Goal: Task Accomplishment & Management: Manage account settings

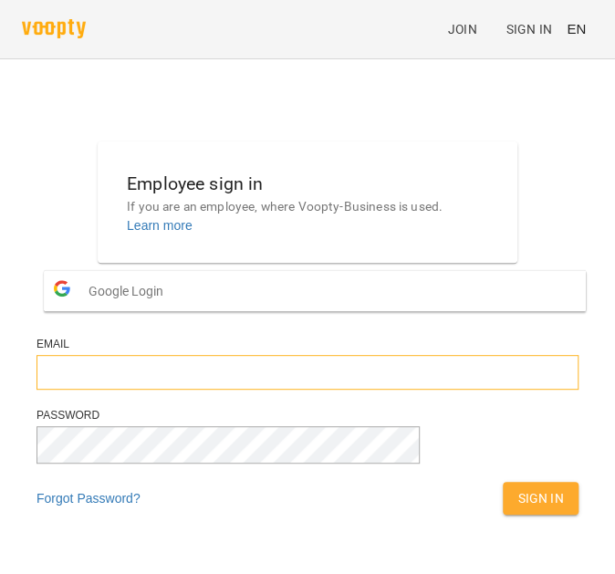
type input "**********"
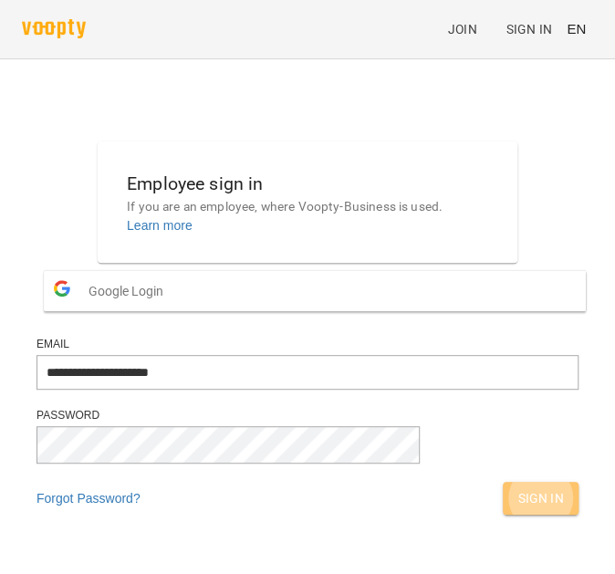
click at [517, 509] on span "Sign In" at bounding box center [540, 498] width 47 height 22
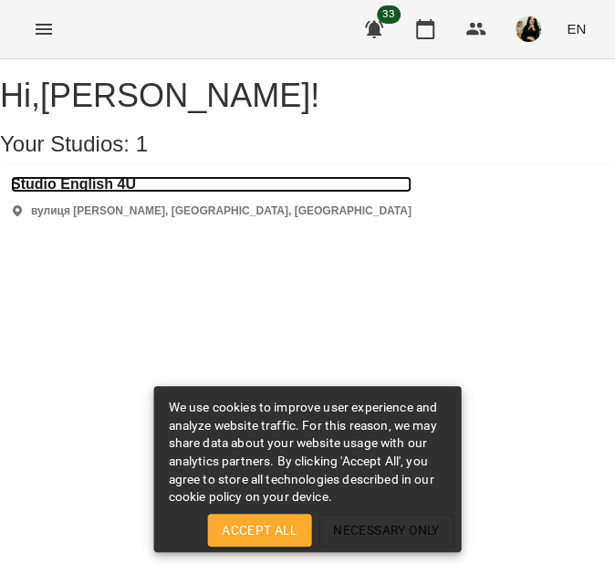
click at [98, 193] on h3 "Studio English 4U" at bounding box center [211, 184] width 401 height 16
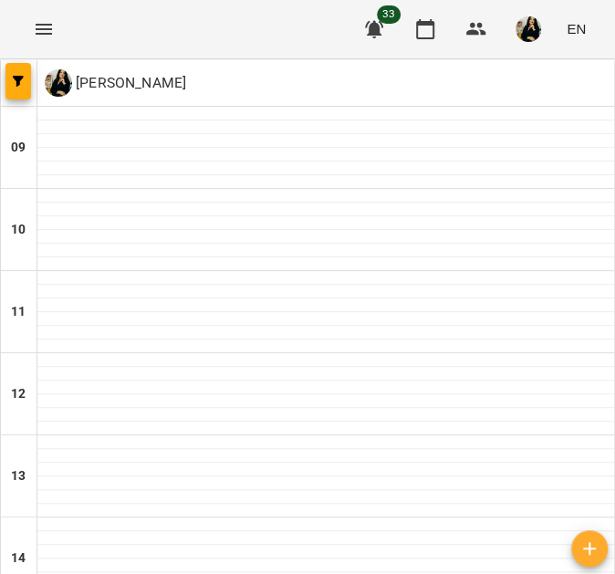
scroll to position [619, 0]
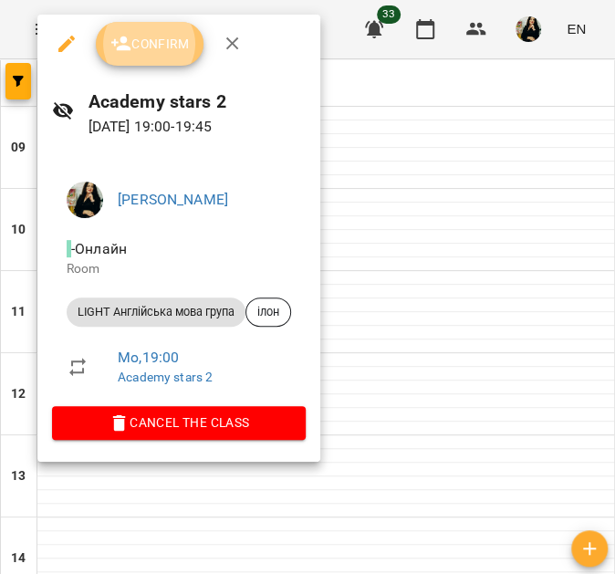
click at [170, 49] on span "Confirm" at bounding box center [149, 44] width 78 height 22
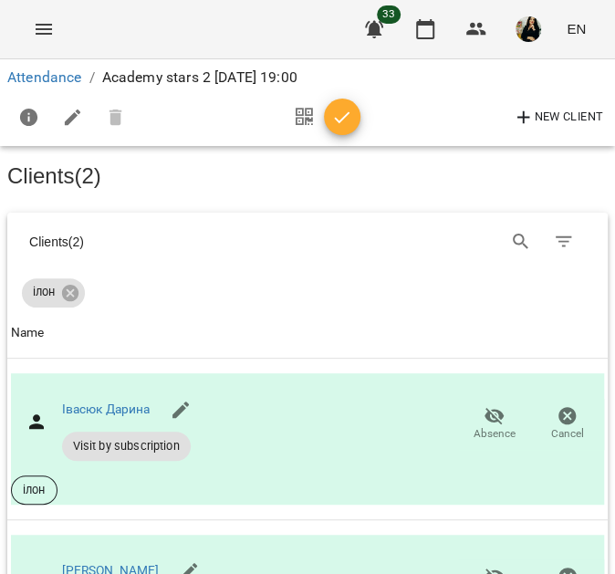
click at [340, 114] on icon "button" at bounding box center [343, 117] width 16 height 12
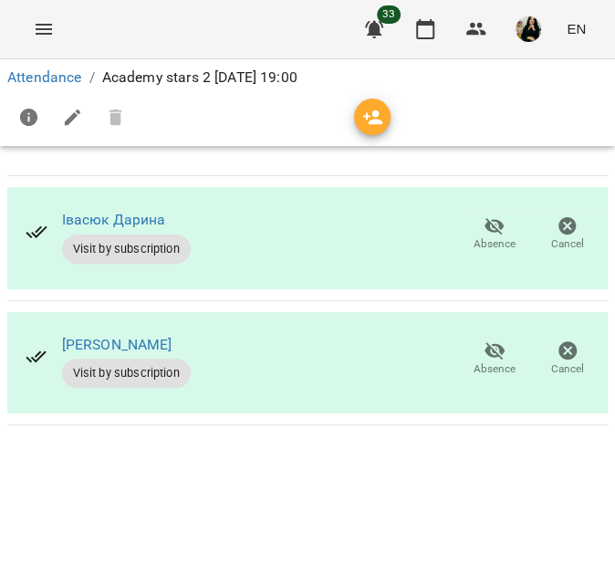
click at [68, 113] on icon "button" at bounding box center [73, 118] width 22 height 22
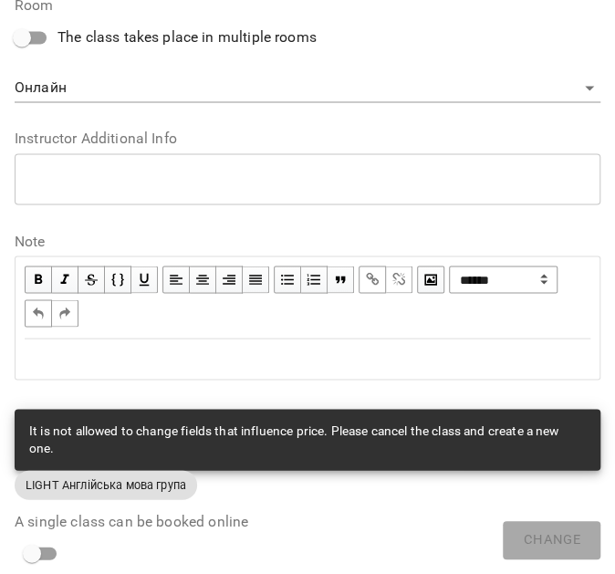
scroll to position [821, 0]
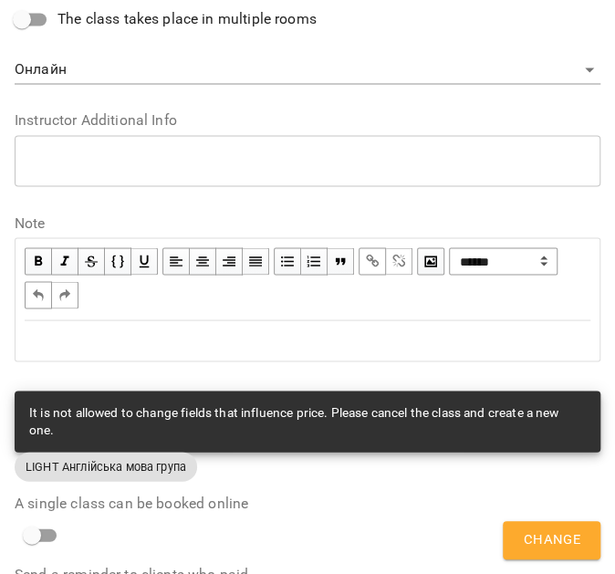
click at [137, 351] on div "Edit text" at bounding box center [307, 340] width 582 height 38
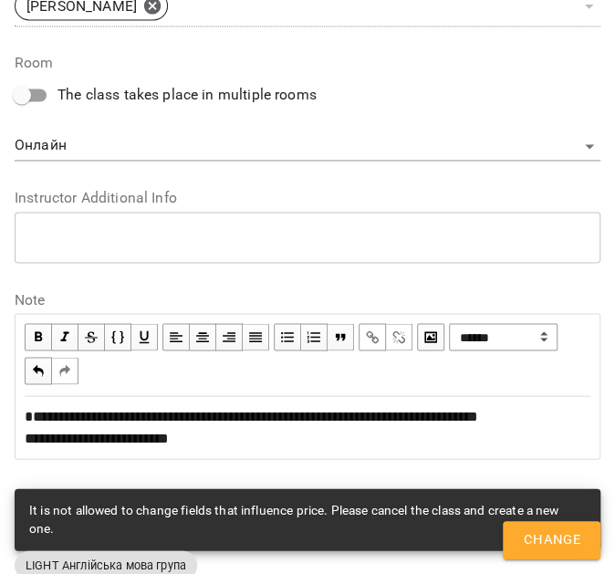
scroll to position [897, 0]
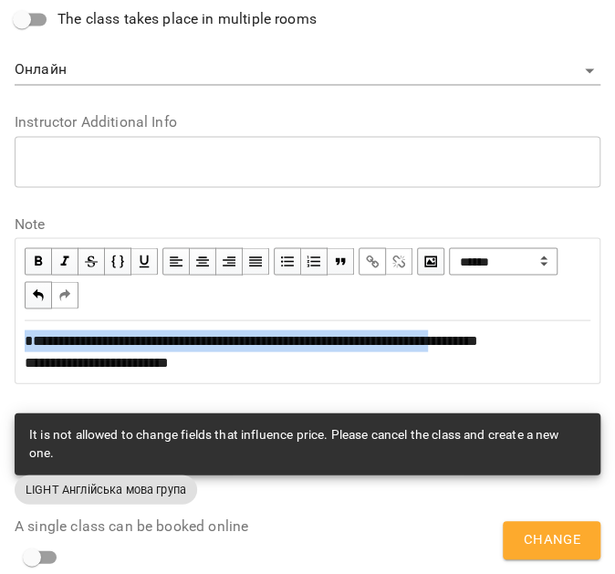
drag, startPoint x: 514, startPoint y: 340, endPoint x: -3, endPoint y: 343, distance: 516.6
click at [0, 343] on html "**********" at bounding box center [307, 216] width 615 height 433
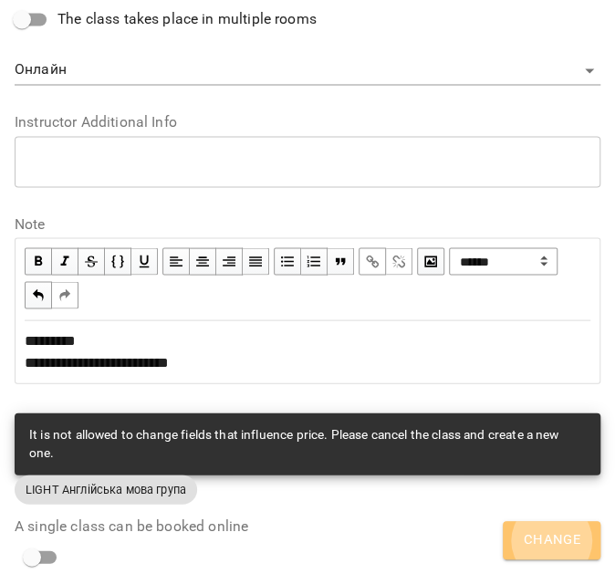
click at [529, 544] on span "Change" at bounding box center [551, 540] width 57 height 24
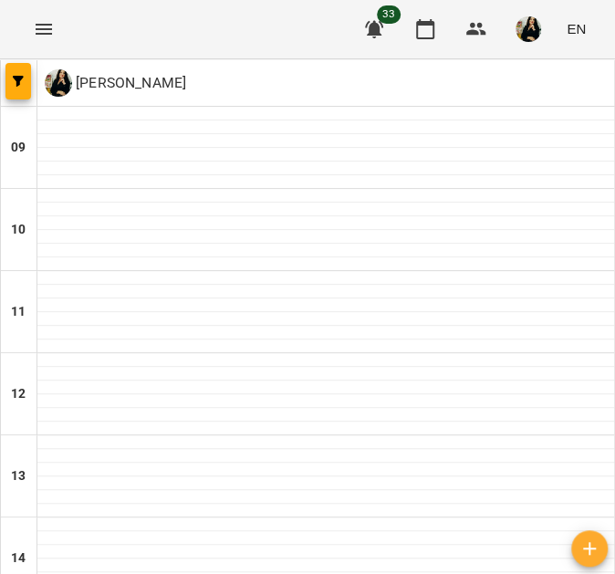
scroll to position [619, 0]
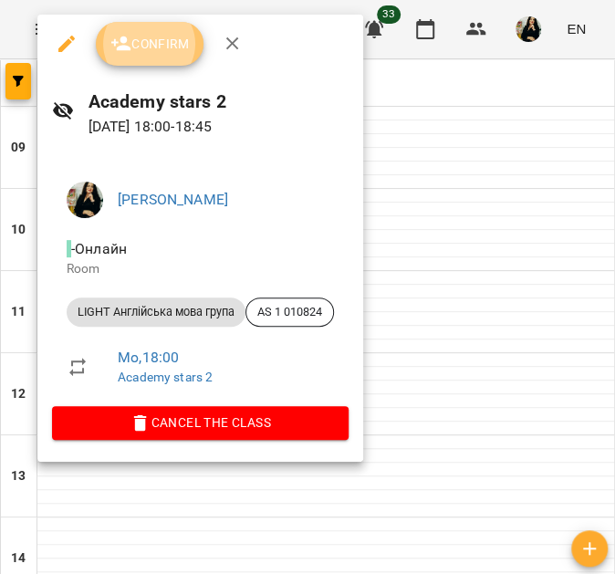
click at [156, 43] on span "Confirm" at bounding box center [149, 44] width 78 height 22
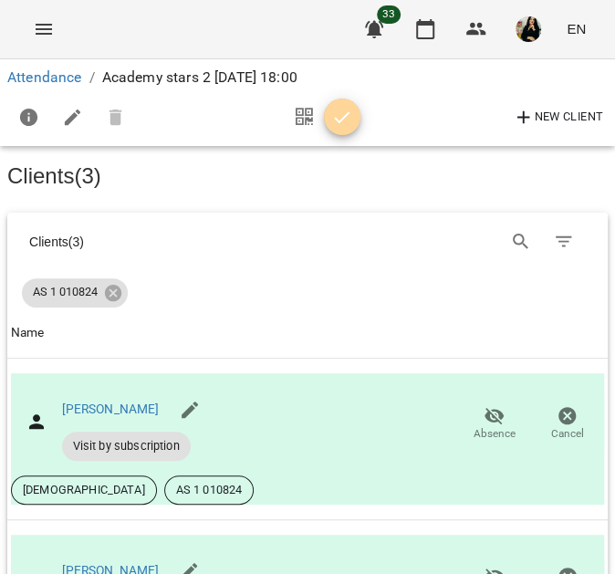
click at [337, 120] on icon "button" at bounding box center [342, 118] width 22 height 22
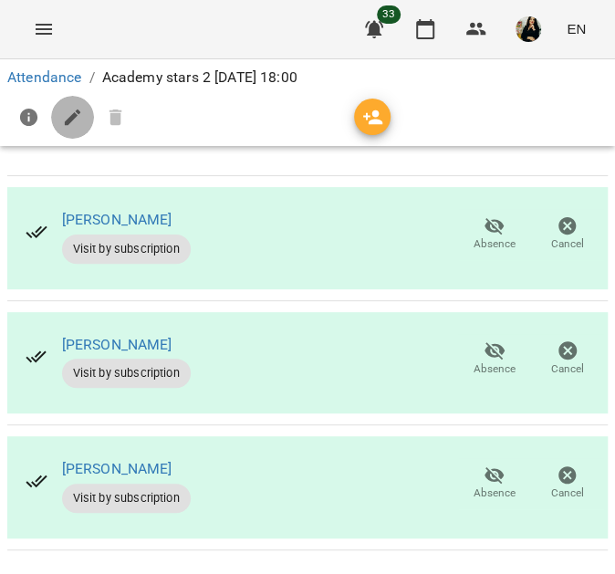
click at [74, 123] on icon "button" at bounding box center [73, 118] width 22 height 22
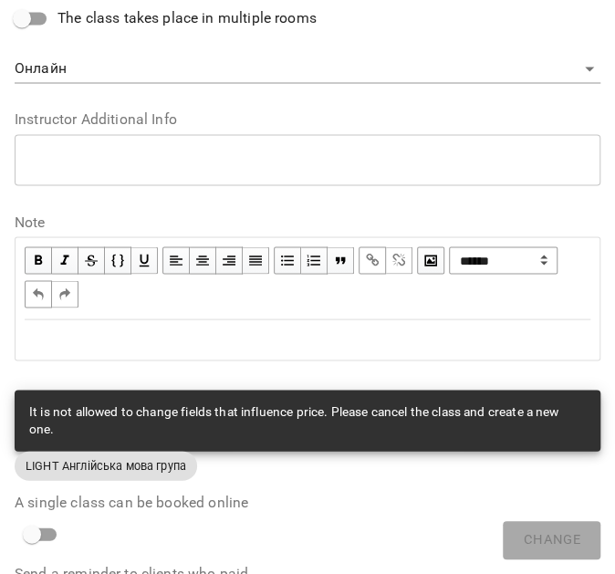
scroll to position [821, 0]
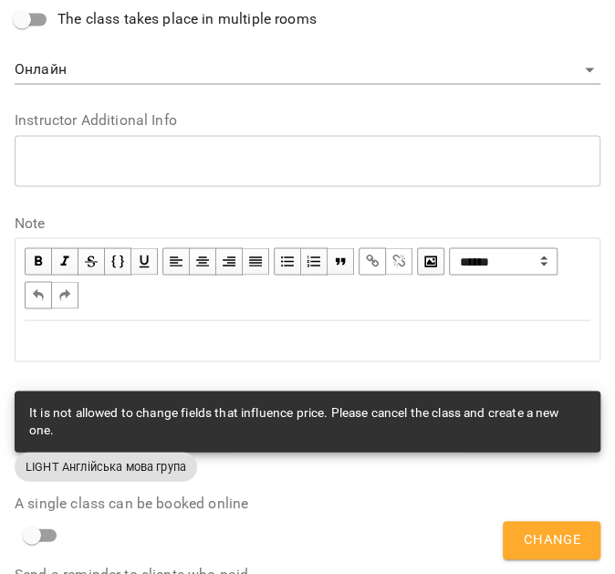
click at [136, 335] on div "Edit text" at bounding box center [308, 340] width 566 height 22
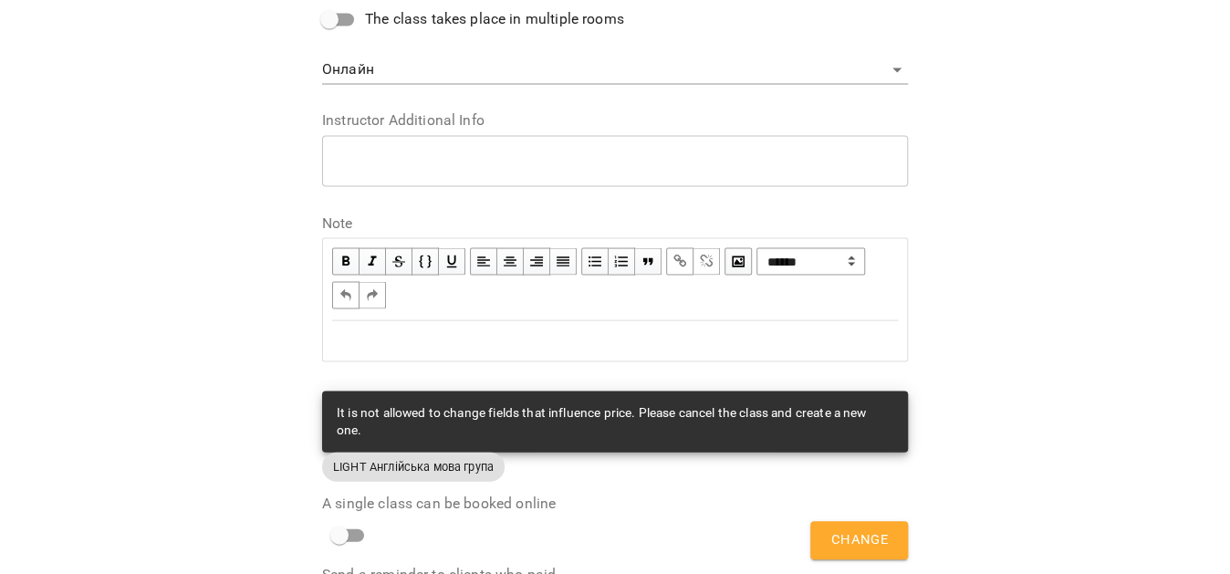
scroll to position [897, 0]
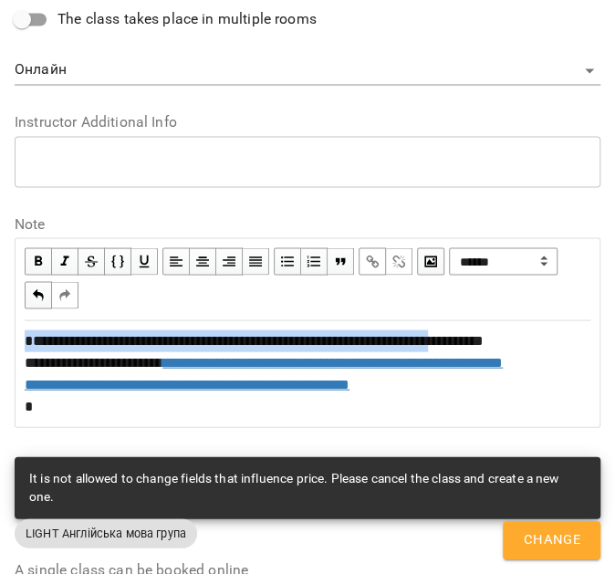
drag, startPoint x: 512, startPoint y: 340, endPoint x: -9, endPoint y: 342, distance: 521.1
click at [0, 342] on html "**********" at bounding box center [307, 279] width 615 height 558
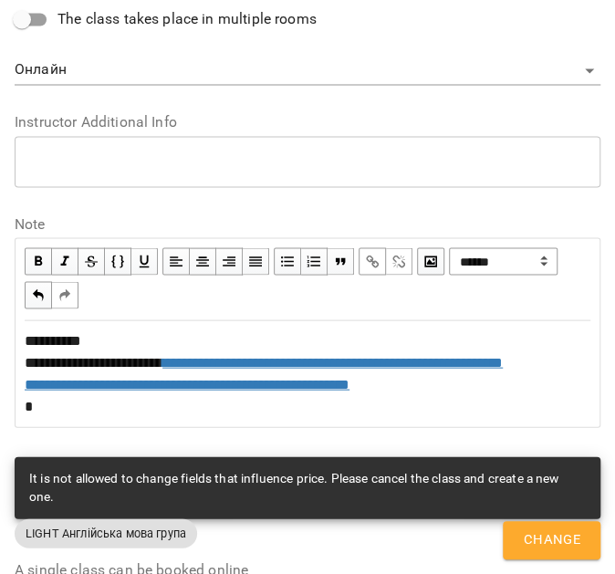
click at [105, 341] on div "**********" at bounding box center [308, 373] width 566 height 88
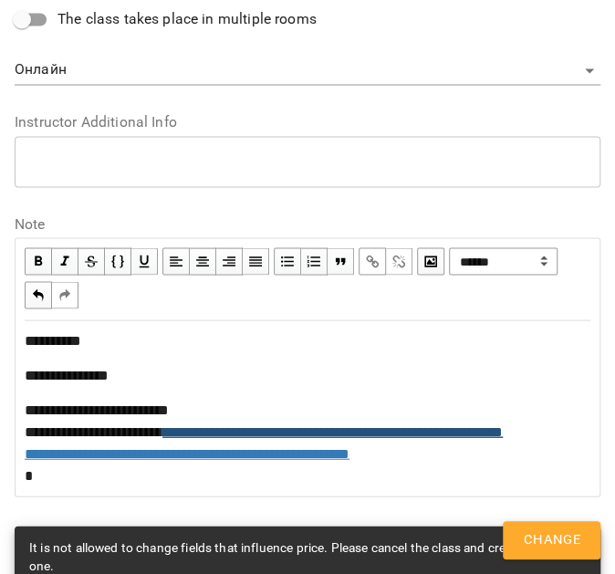
drag, startPoint x: 195, startPoint y: 435, endPoint x: 182, endPoint y: 464, distance: 31.4
click at [195, 436] on span "**********" at bounding box center [332, 431] width 340 height 14
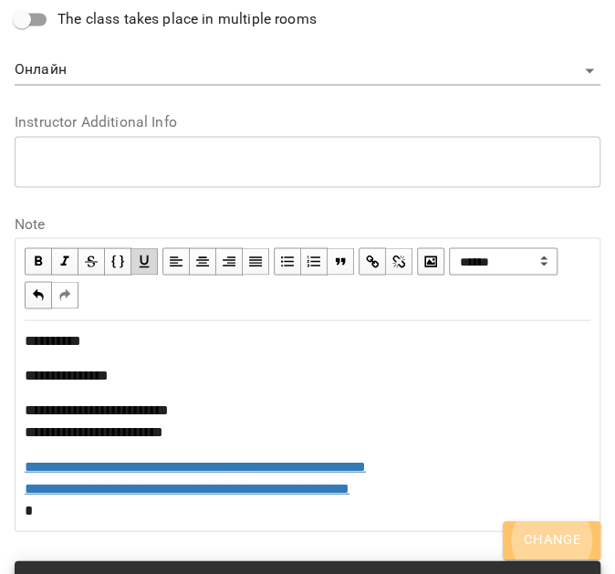
click at [581, 546] on button "Change" at bounding box center [552, 540] width 98 height 38
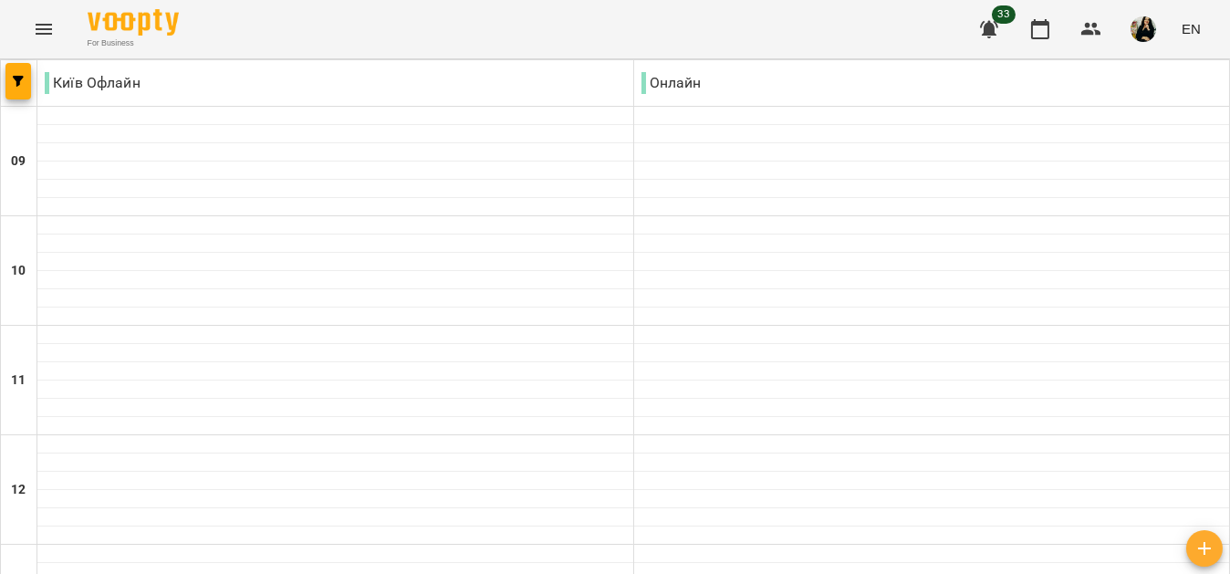
scroll to position [730, 0]
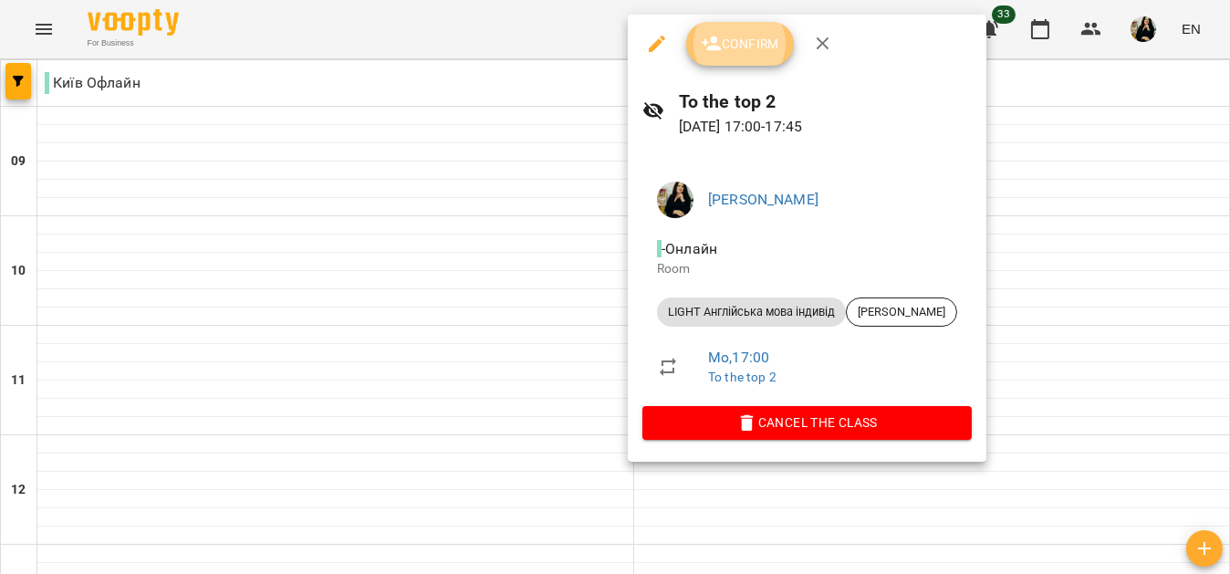
click at [614, 49] on span "Confirm" at bounding box center [740, 44] width 78 height 22
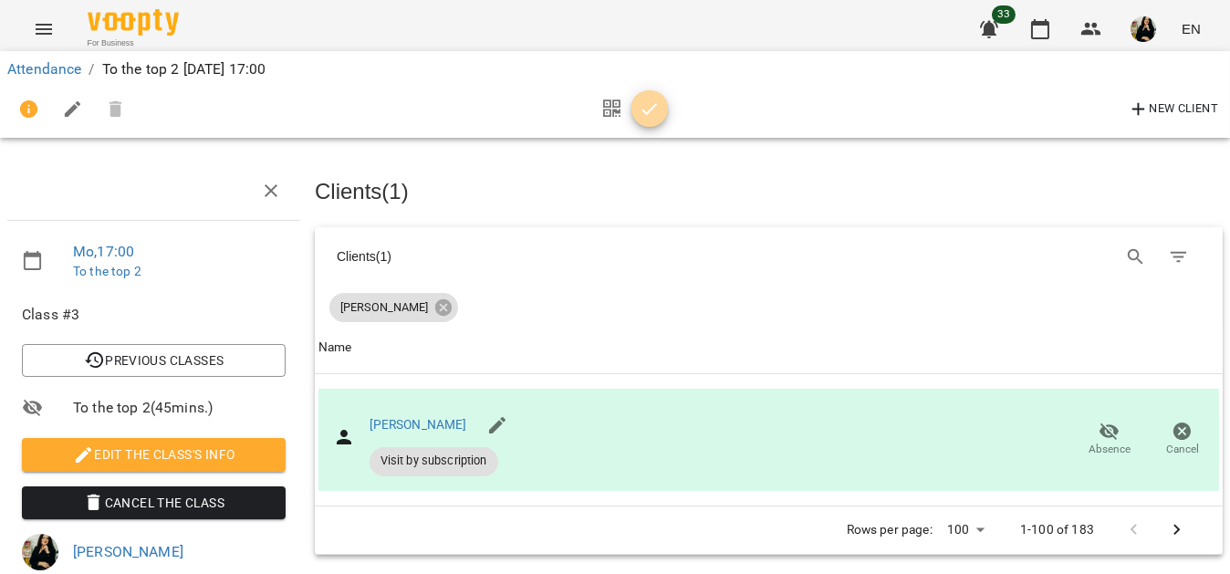
click at [614, 103] on icon "button" at bounding box center [650, 110] width 22 height 22
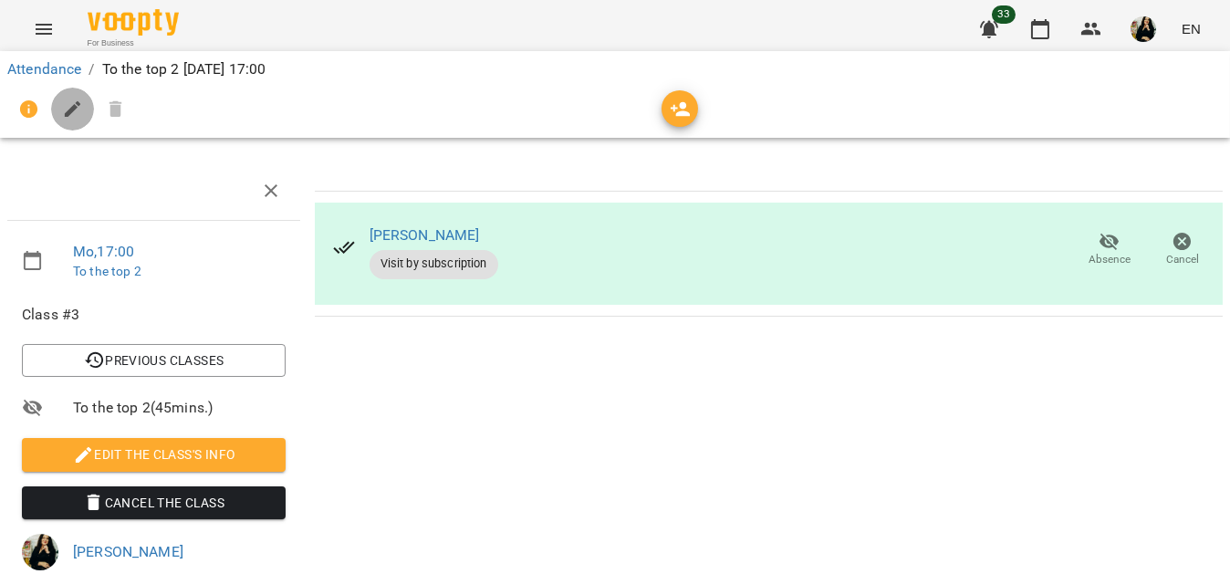
click at [78, 99] on icon "button" at bounding box center [73, 110] width 22 height 22
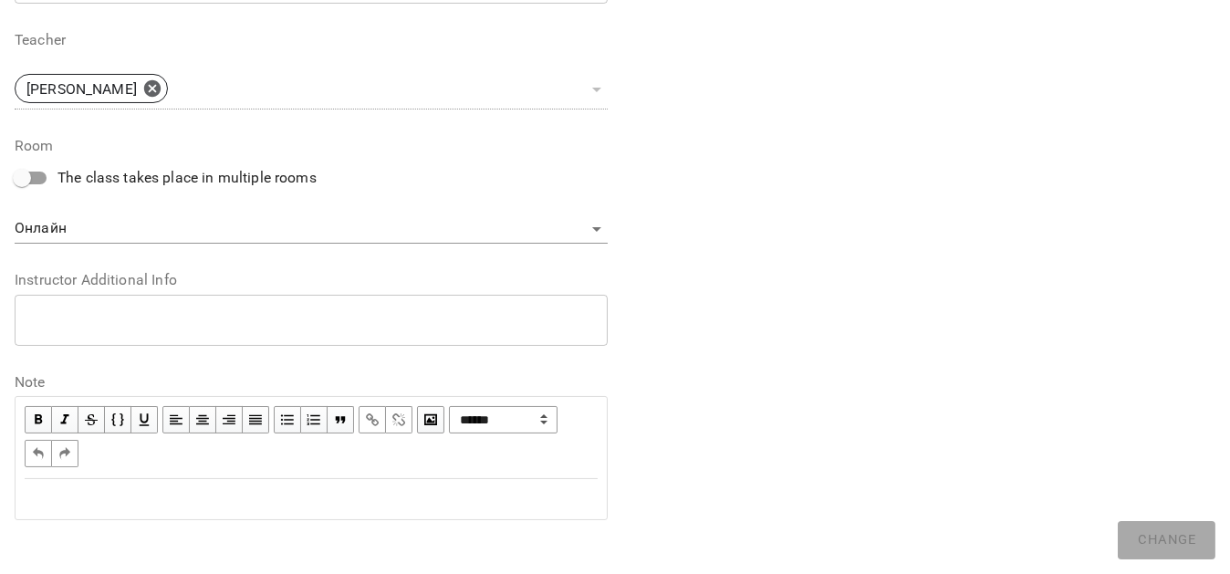
scroll to position [577, 0]
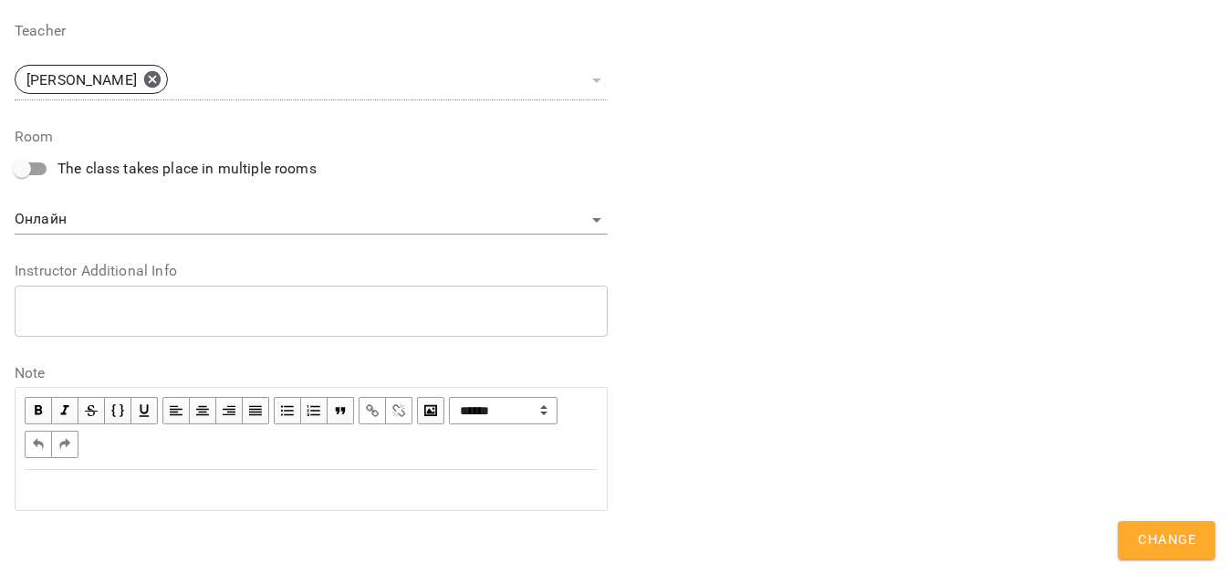
click at [455, 489] on div "Edit text" at bounding box center [311, 490] width 573 height 22
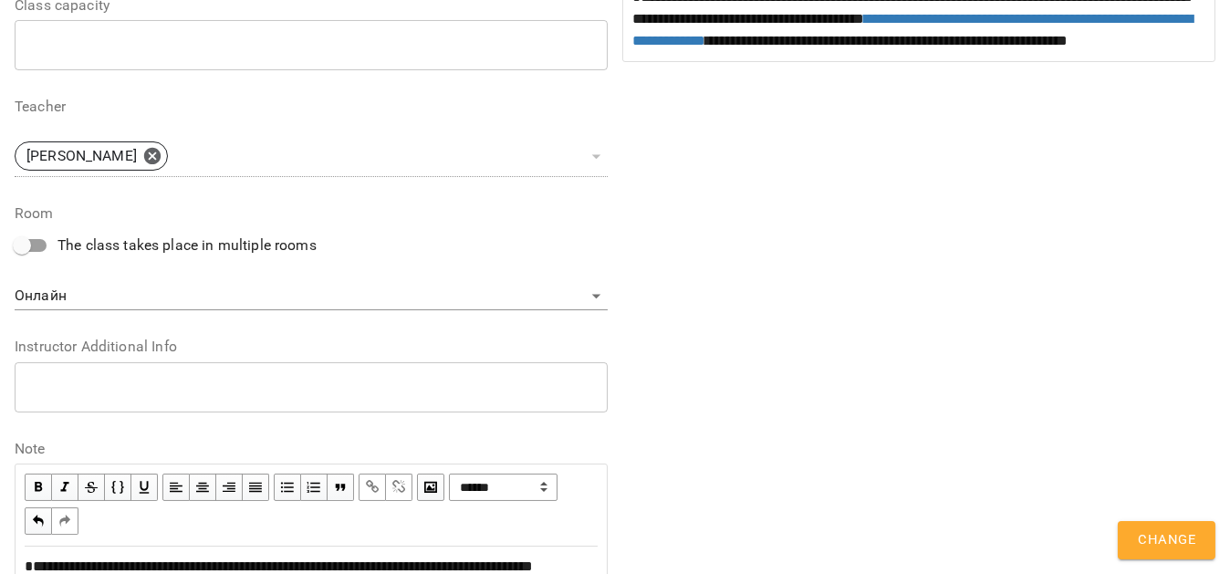
scroll to position [620, 0]
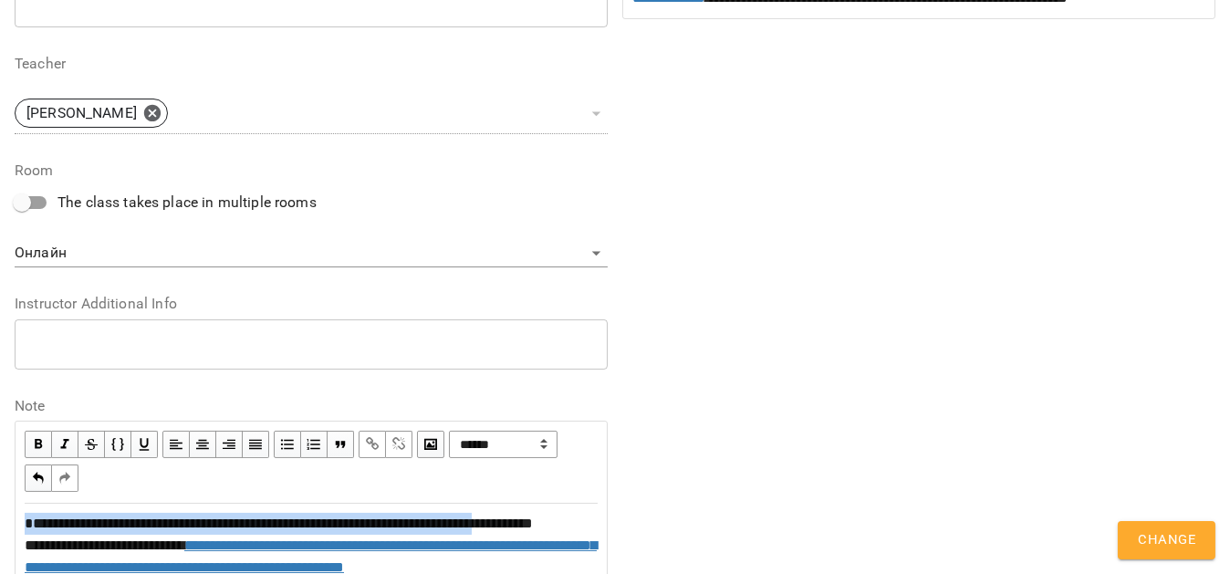
drag, startPoint x: 578, startPoint y: 490, endPoint x: 13, endPoint y: 491, distance: 565.0
click at [15, 491] on div "**********" at bounding box center [311, 559] width 593 height 277
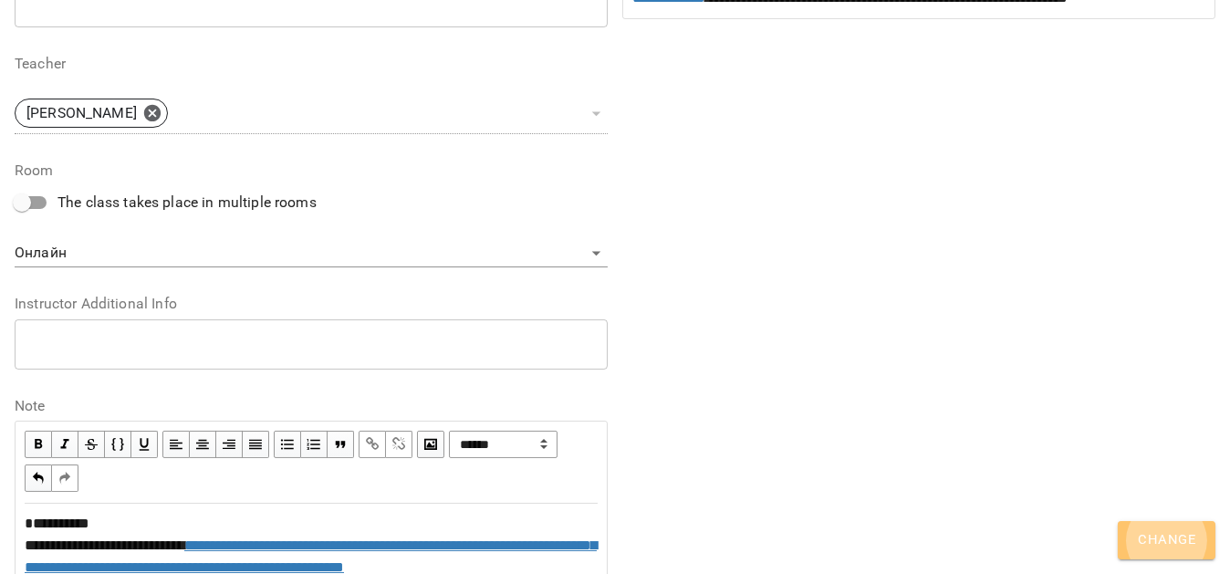
click at [614, 538] on span "Change" at bounding box center [1166, 540] width 57 height 24
